Goal: Task Accomplishment & Management: Complete application form

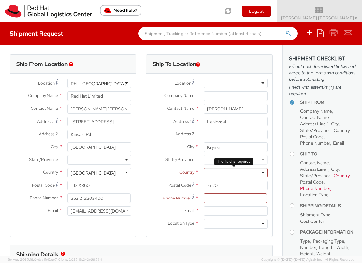
select select
click at [218, 195] on input at bounding box center [235, 198] width 63 height 10
paste input "48 507 009 033"
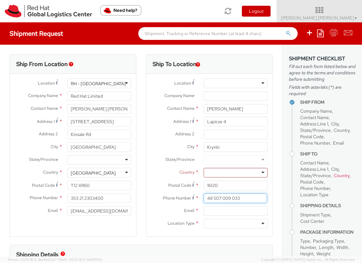
type input "48 507 009 033"
click at [218, 213] on input "Email *" at bounding box center [236, 211] width 64 height 10
type input "[EMAIL_ADDRESS][DOMAIN_NAME]"
click at [259, 225] on div at bounding box center [236, 224] width 64 height 10
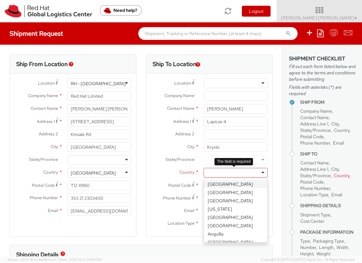
click at [260, 172] on div at bounding box center [236, 173] width 64 height 10
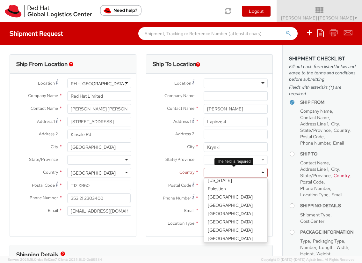
scroll to position [1295, 0]
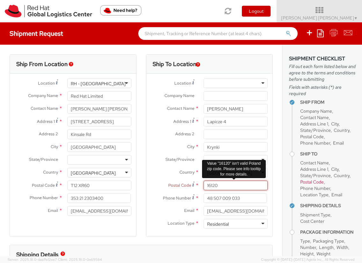
click at [222, 186] on input "16120" at bounding box center [236, 185] width 64 height 10
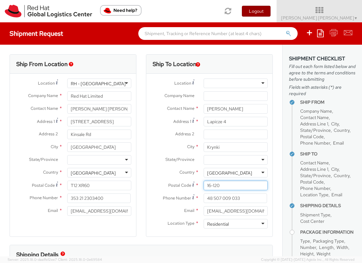
type input "16-120"
